Goal: Transaction & Acquisition: Book appointment/travel/reservation

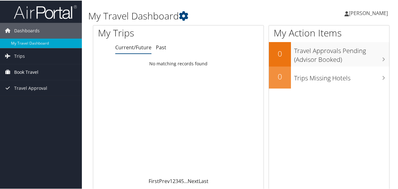
click at [23, 71] on span "Book Travel" at bounding box center [26, 72] width 24 height 16
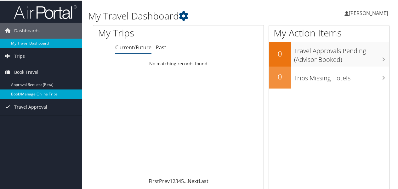
click at [39, 94] on link "Book/Manage Online Trips" at bounding box center [41, 93] width 82 height 9
